Goal: Information Seeking & Learning: Check status

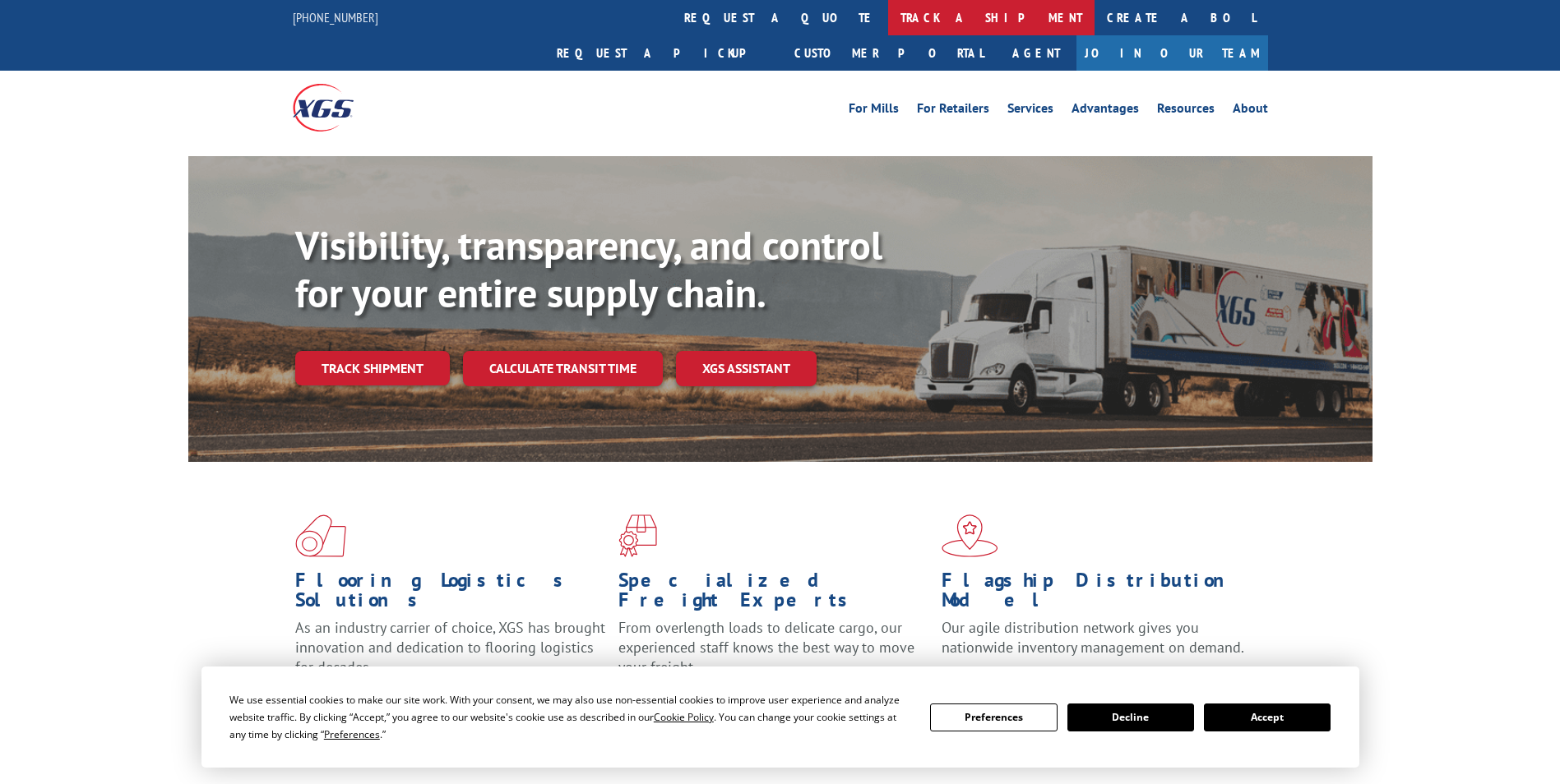
click at [888, 15] on link "track a shipment" at bounding box center [991, 18] width 207 height 36
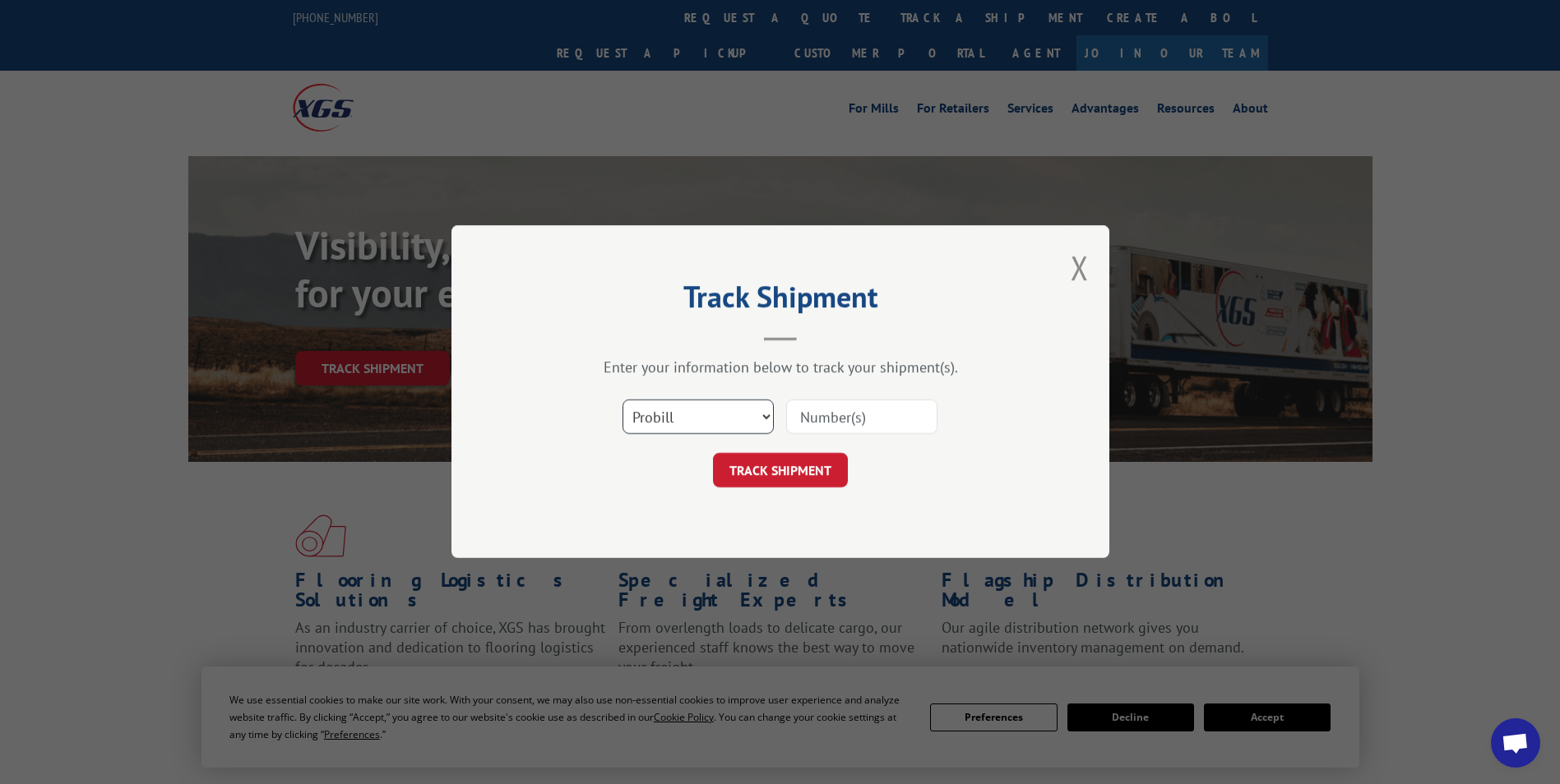
drag, startPoint x: 708, startPoint y: 411, endPoint x: 698, endPoint y: 433, distance: 24.2
click at [708, 411] on select "Select category... Probill BOL PO" at bounding box center [698, 417] width 151 height 35
select select "po"
click at [623, 400] on select "Select category... Probill BOL PO" at bounding box center [698, 417] width 151 height 35
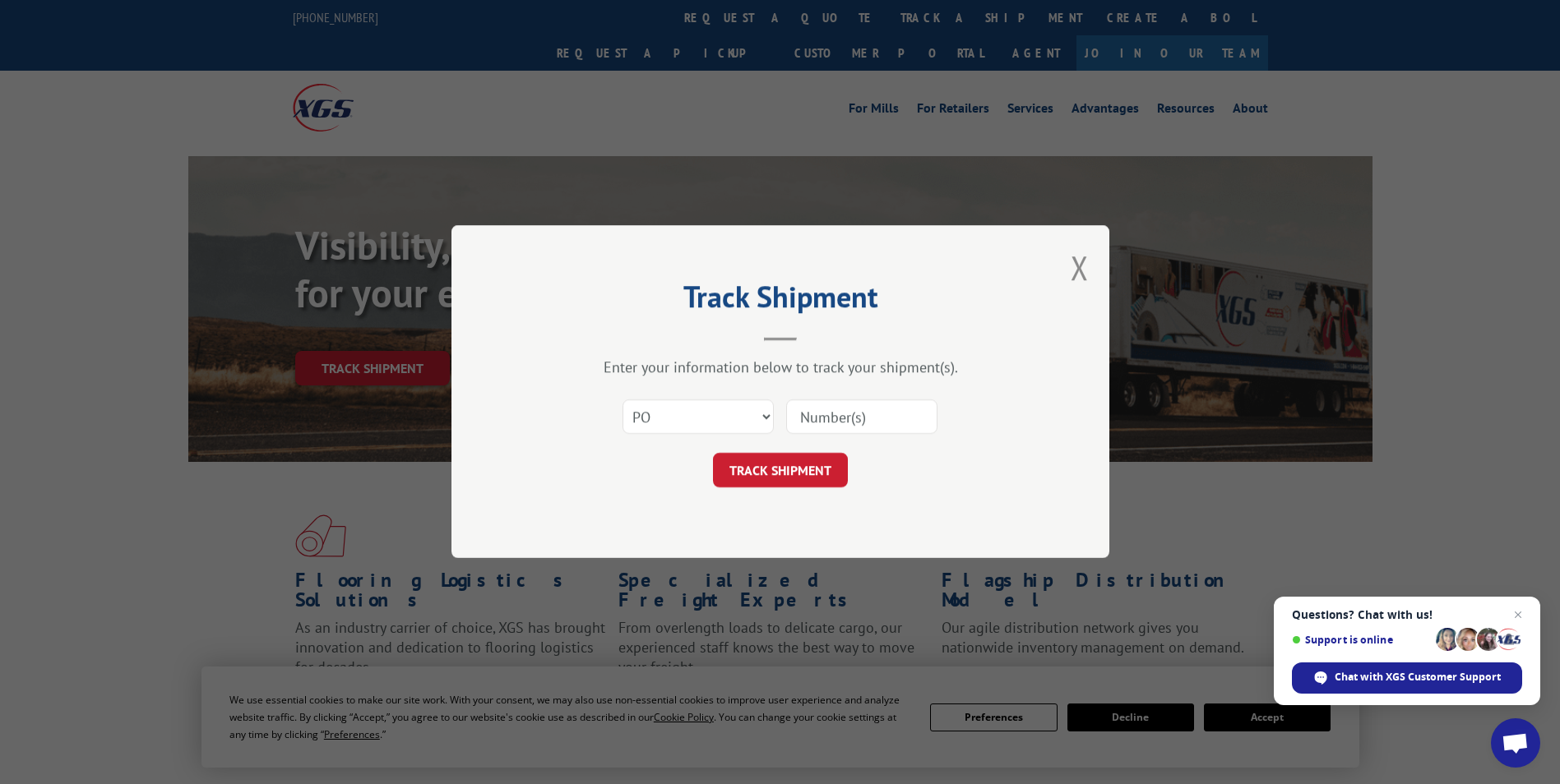
paste input "30545040"
click at [832, 414] on input "30545040" at bounding box center [861, 417] width 151 height 35
type input "30545040"
click at [786, 481] on button "TRACK SHIPMENT" at bounding box center [780, 470] width 135 height 35
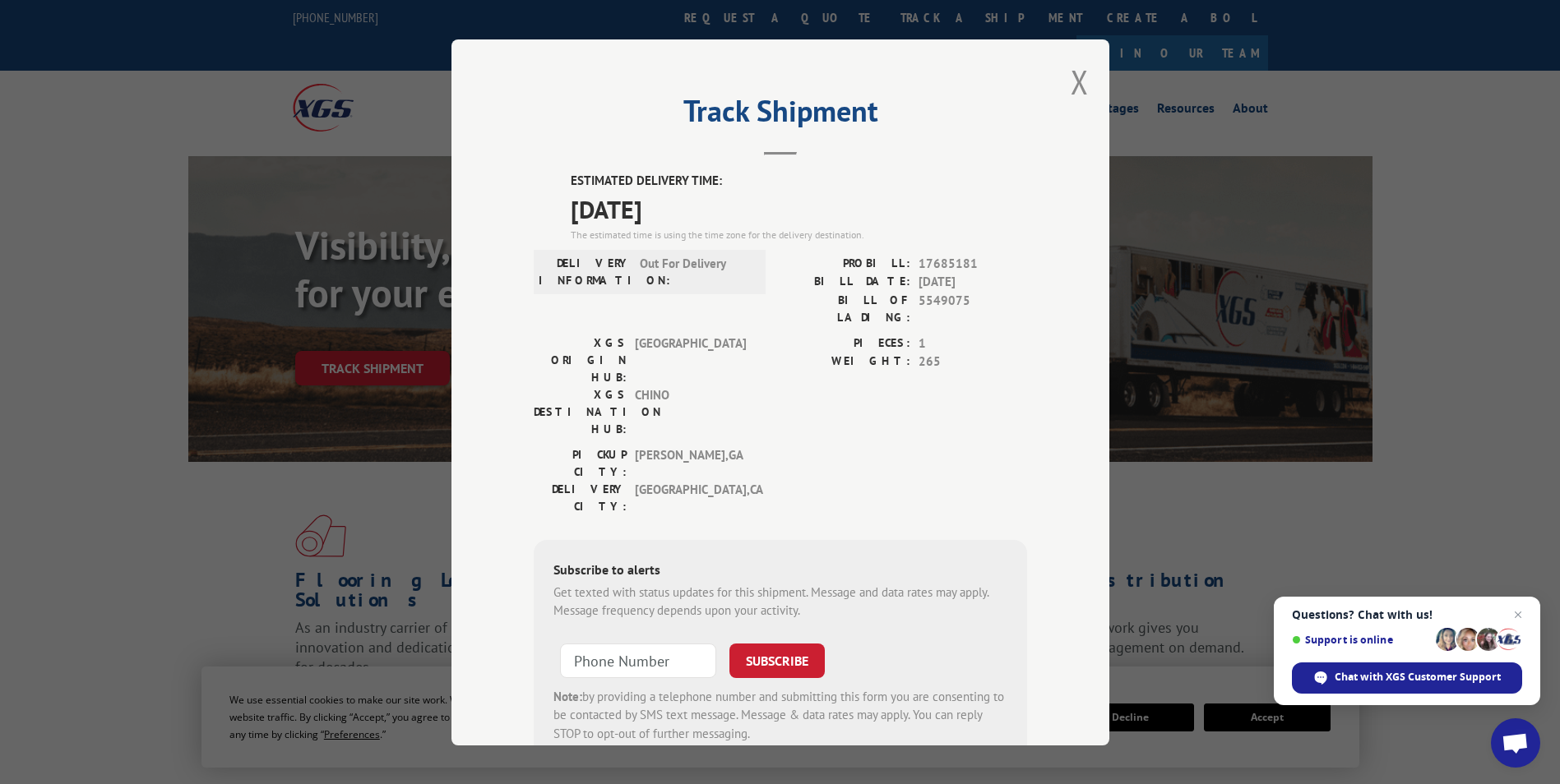
drag, startPoint x: 564, startPoint y: 178, endPoint x: 700, endPoint y: 205, distance: 138.7
click at [700, 205] on div "ESTIMATED DELIVERY TIME: [DATE] The estimated time is using the time zone for t…" at bounding box center [780, 467] width 493 height 591
drag, startPoint x: 700, startPoint y: 205, endPoint x: 678, endPoint y: 210, distance: 22.6
copy div "ESTIMATED DELIVERY TIME: [DATE]"
click at [1071, 82] on button "Close modal" at bounding box center [1080, 81] width 18 height 44
